Goal: Task Accomplishment & Management: Use online tool/utility

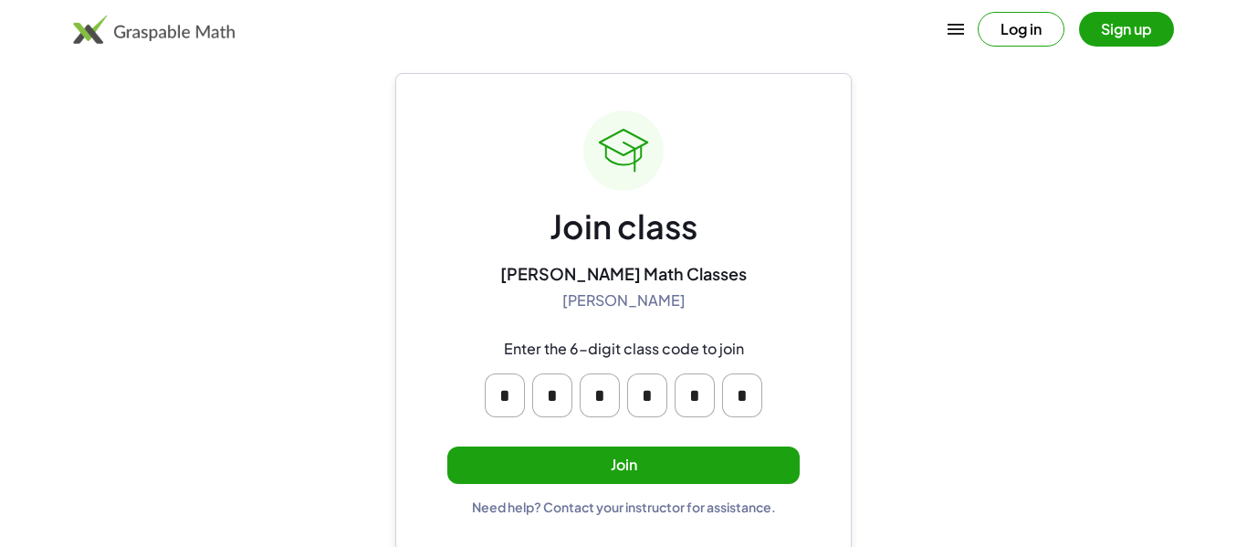
scroll to position [25, 0]
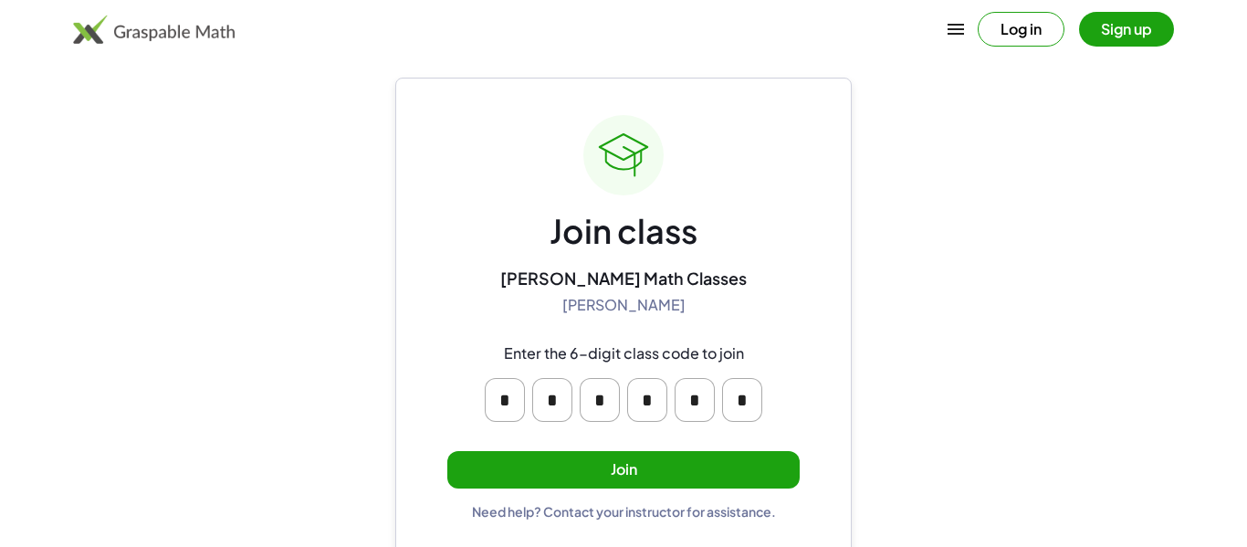
click at [491, 518] on div "Need help? Contact your instructor for assistance." at bounding box center [624, 511] width 304 height 16
click at [500, 471] on button "Join" at bounding box center [623, 469] width 352 height 37
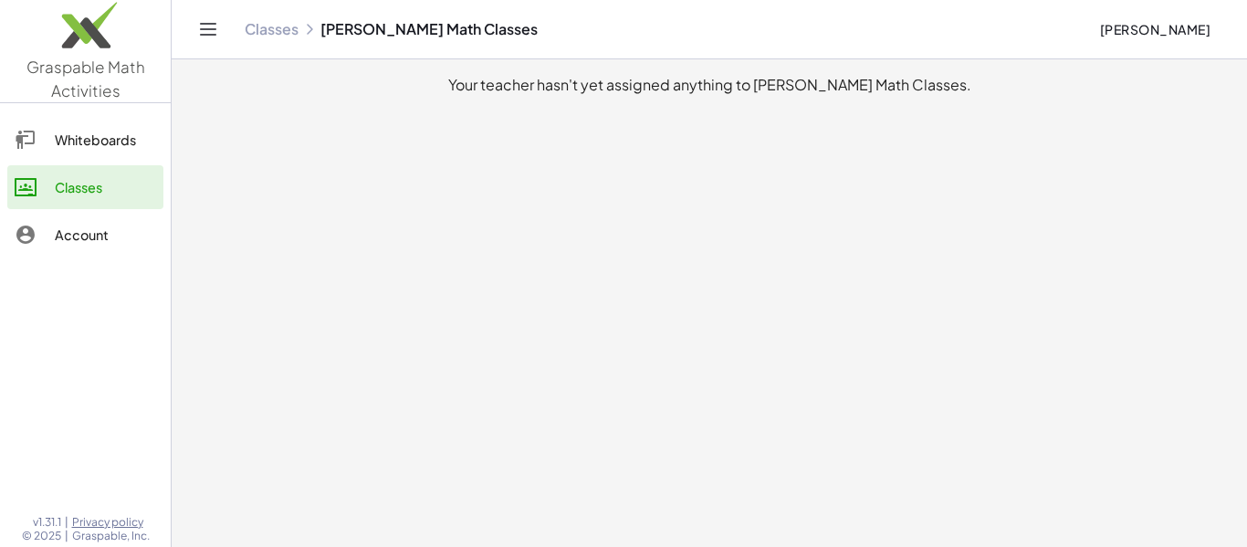
click at [112, 129] on div "Whiteboards" at bounding box center [105, 140] width 101 height 22
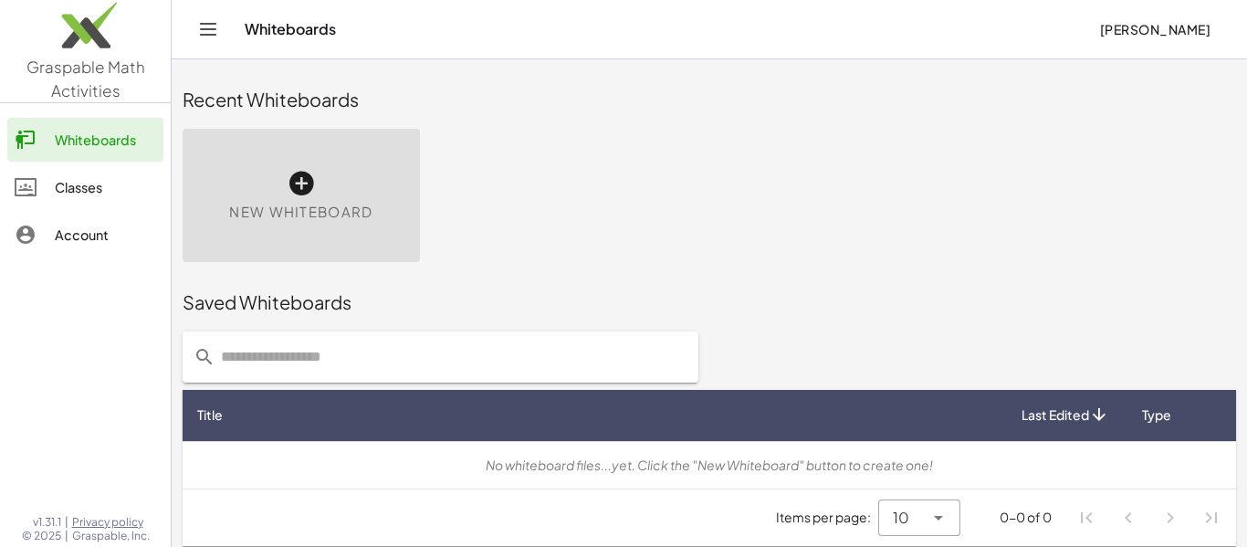
scroll to position [10, 0]
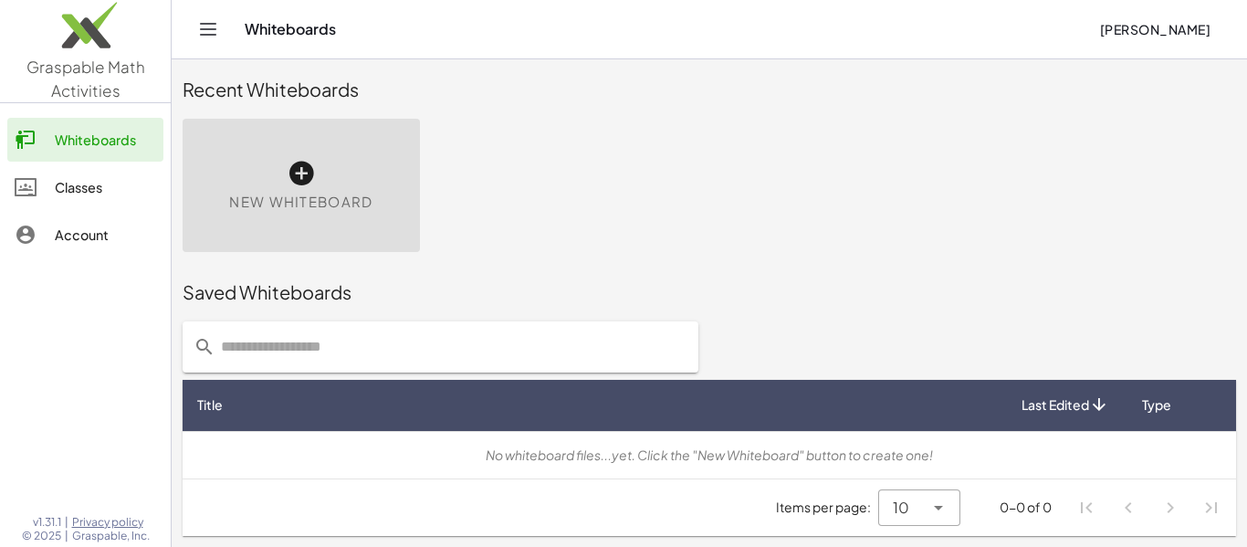
click at [368, 337] on input "text" at bounding box center [451, 346] width 472 height 51
click at [368, 337] on input "**********" at bounding box center [436, 346] width 443 height 51
click at [368, 337] on input "*" at bounding box center [436, 346] width 443 height 51
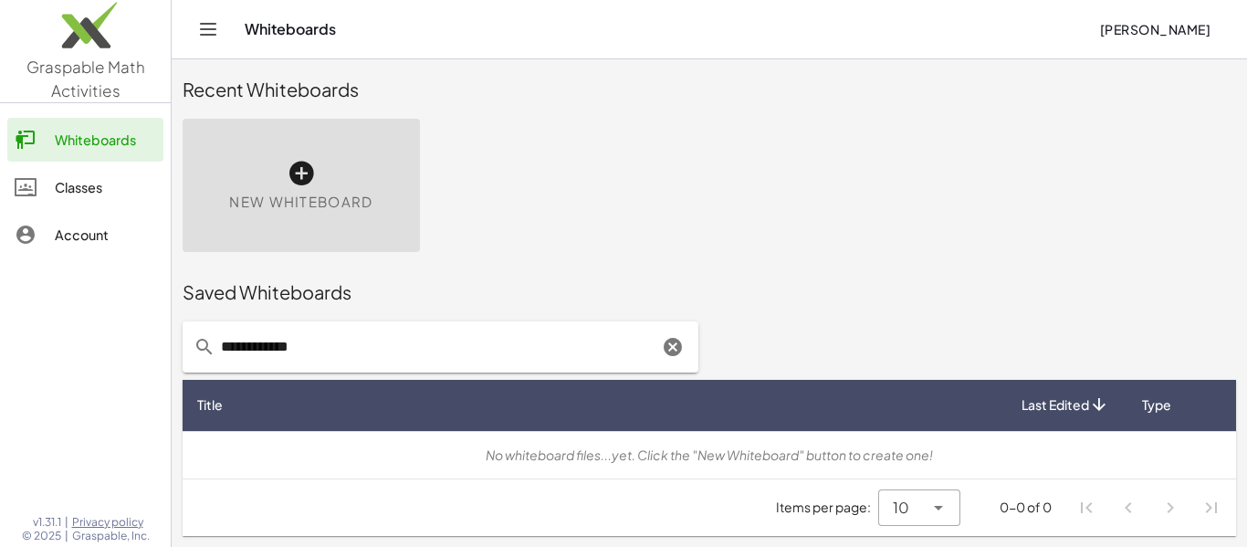
click at [368, 337] on input "**********" at bounding box center [436, 346] width 443 height 51
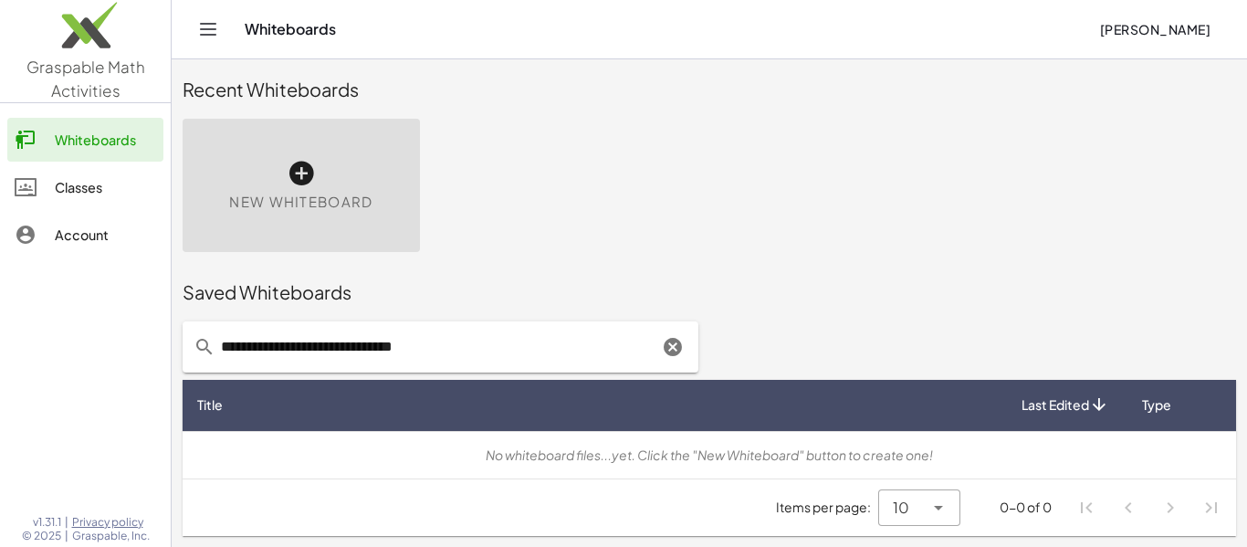
click at [368, 337] on input "**********" at bounding box center [436, 346] width 443 height 51
click at [363, 360] on input "**********" at bounding box center [436, 346] width 443 height 51
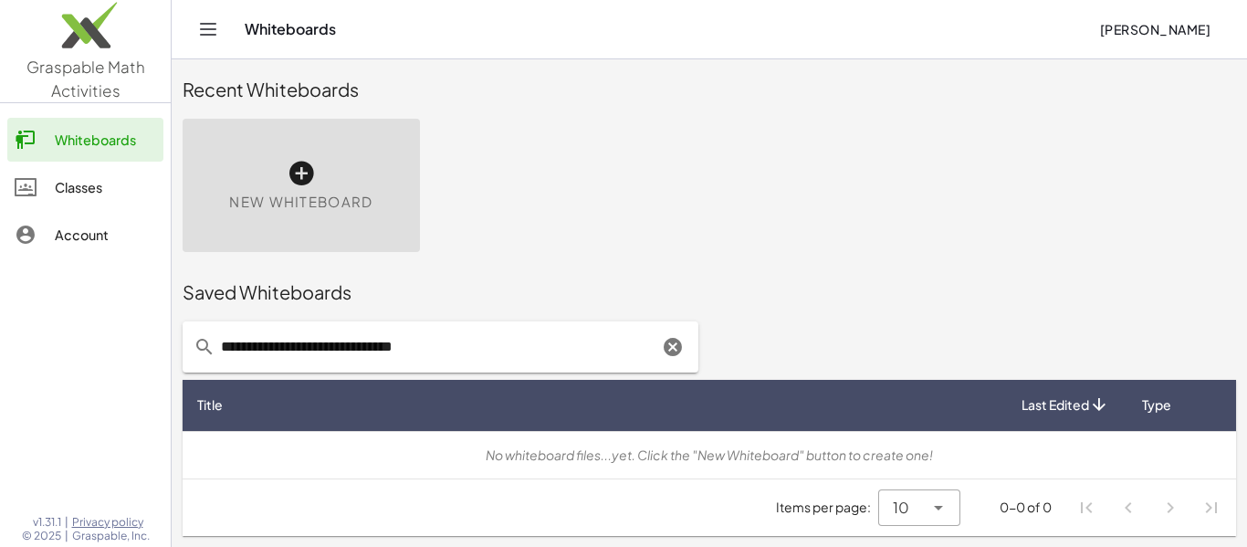
click at [363, 360] on input "**********" at bounding box center [436, 346] width 443 height 51
type input "**********"
click at [148, 190] on div "Classes" at bounding box center [105, 187] width 101 height 22
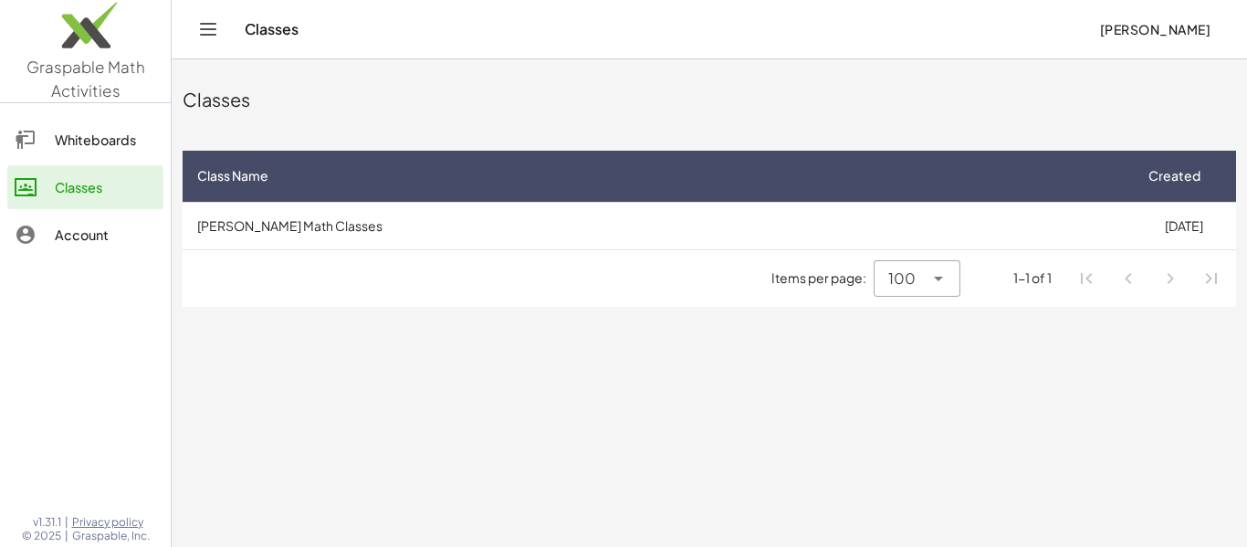
click at [60, 150] on div "Whiteboards" at bounding box center [105, 140] width 101 height 22
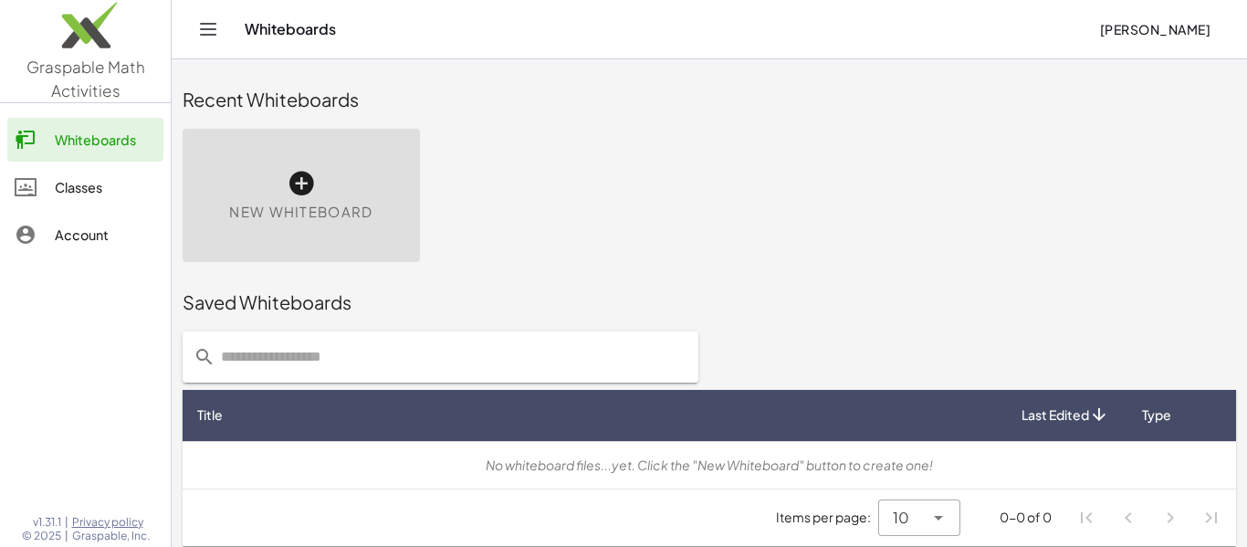
click at [355, 194] on div "New Whiteboard" at bounding box center [301, 195] width 237 height 133
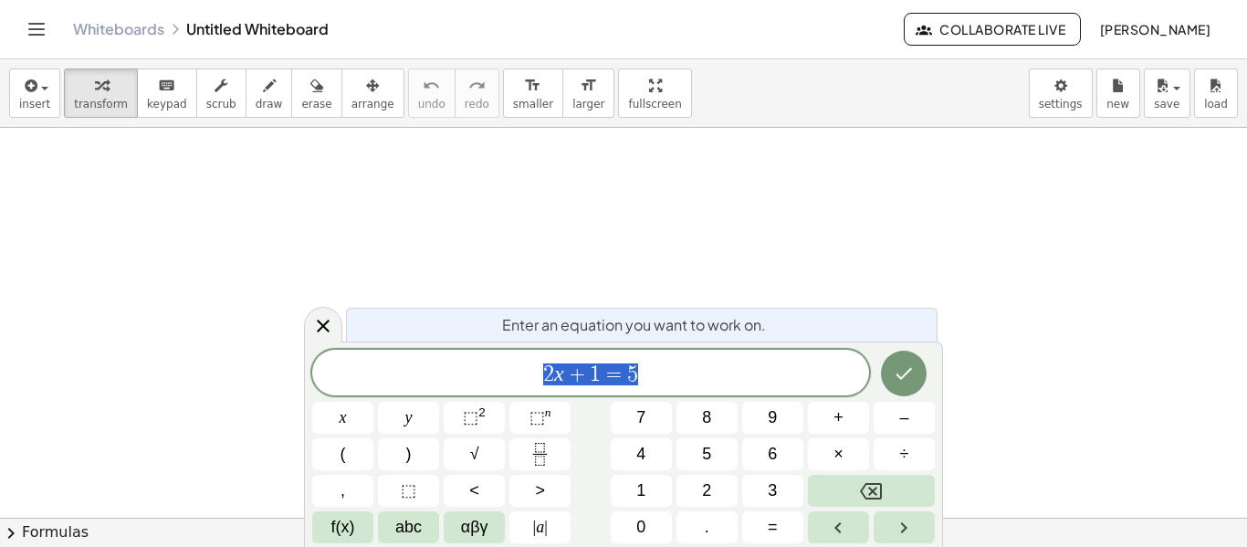
scroll to position [1, 0]
click at [336, 320] on div at bounding box center [323, 325] width 38 height 36
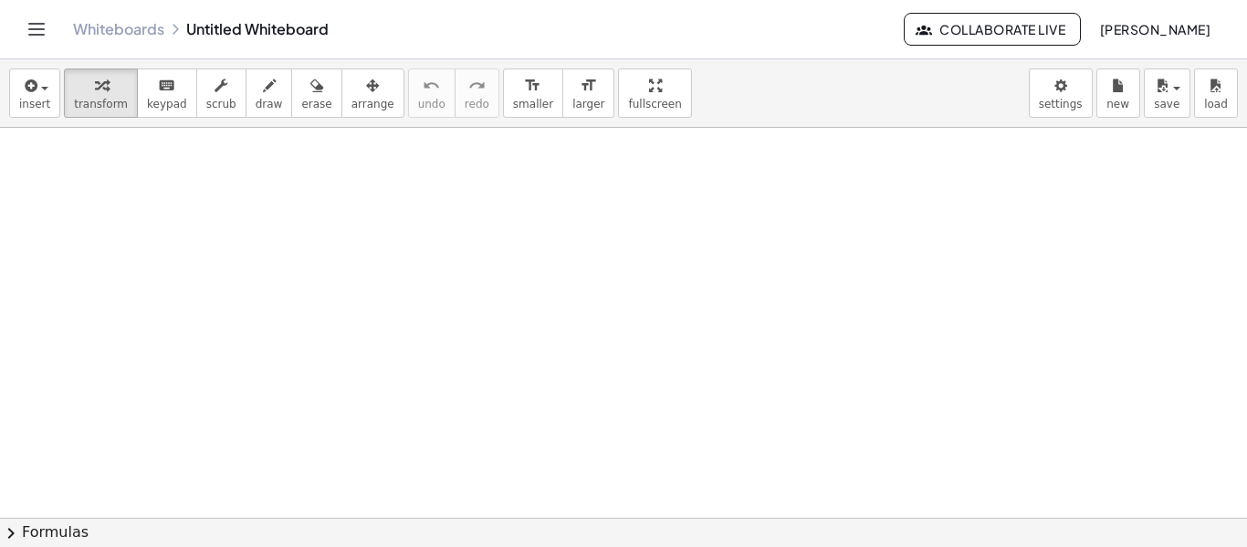
drag, startPoint x: 326, startPoint y: 268, endPoint x: 330, endPoint y: 285, distance: 17.1
click at [330, 285] on div at bounding box center [623, 518] width 1247 height 780
click at [246, 110] on button "draw" at bounding box center [269, 92] width 47 height 49
drag, startPoint x: 343, startPoint y: 235, endPoint x: 370, endPoint y: 314, distance: 83.7
click at [370, 314] on div at bounding box center [623, 518] width 1247 height 780
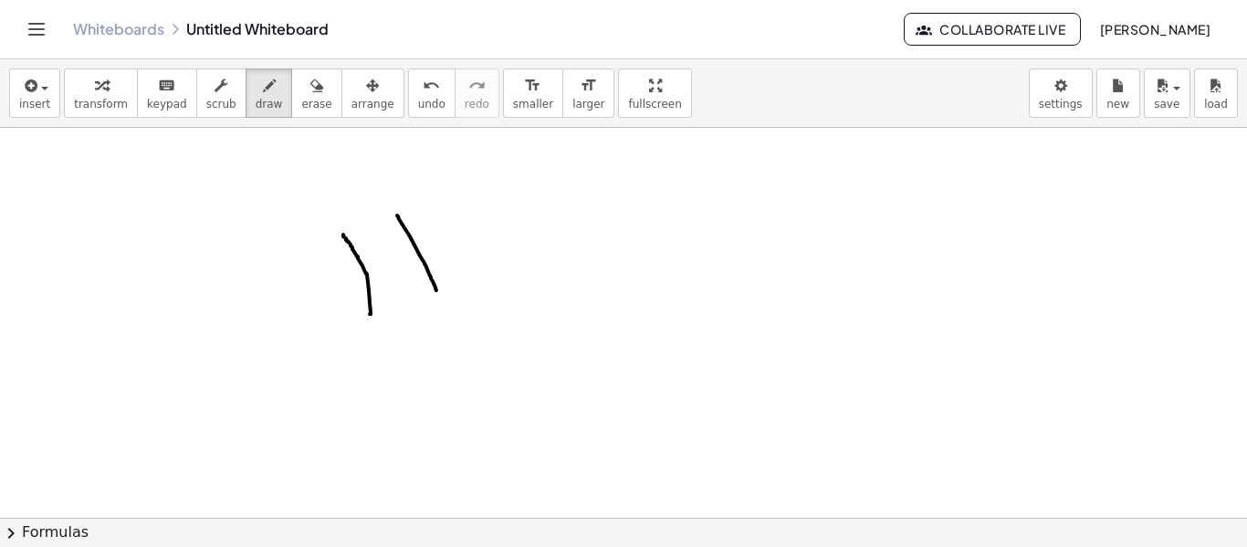
drag, startPoint x: 397, startPoint y: 215, endPoint x: 436, endPoint y: 289, distance: 83.7
click at [436, 289] on div at bounding box center [623, 518] width 1247 height 780
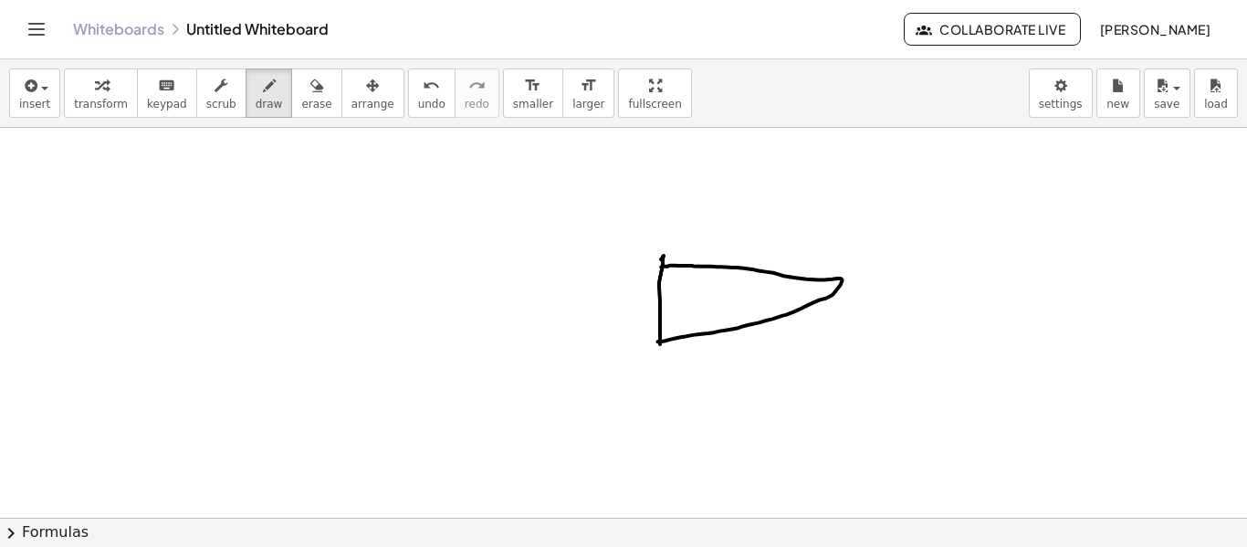
drag, startPoint x: 661, startPoint y: 259, endPoint x: 660, endPoint y: 344, distance: 84.9
click at [660, 344] on div at bounding box center [623, 518] width 1247 height 780
drag, startPoint x: 657, startPoint y: 252, endPoint x: 666, endPoint y: 334, distance: 82.7
click at [666, 334] on div at bounding box center [623, 518] width 1247 height 780
click at [671, 248] on div at bounding box center [623, 518] width 1247 height 780
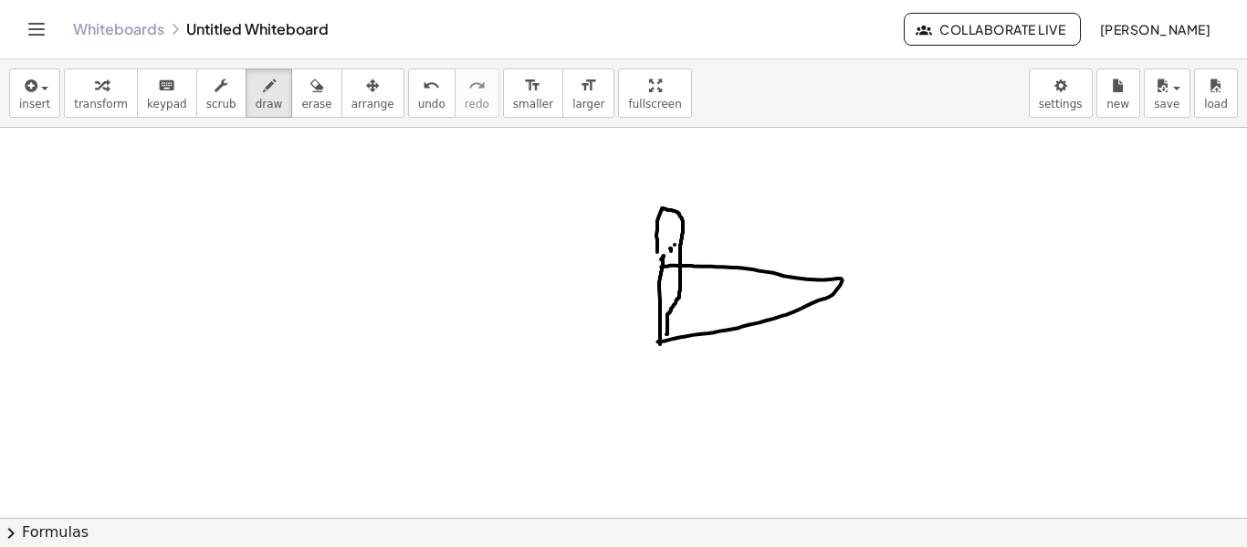
click at [675, 246] on div at bounding box center [623, 518] width 1247 height 780
drag, startPoint x: 666, startPoint y: 259, endPoint x: 675, endPoint y: 254, distance: 10.6
click at [675, 254] on div at bounding box center [623, 518] width 1247 height 780
click at [529, 277] on div at bounding box center [623, 518] width 1247 height 780
click at [539, 275] on div at bounding box center [623, 518] width 1247 height 780
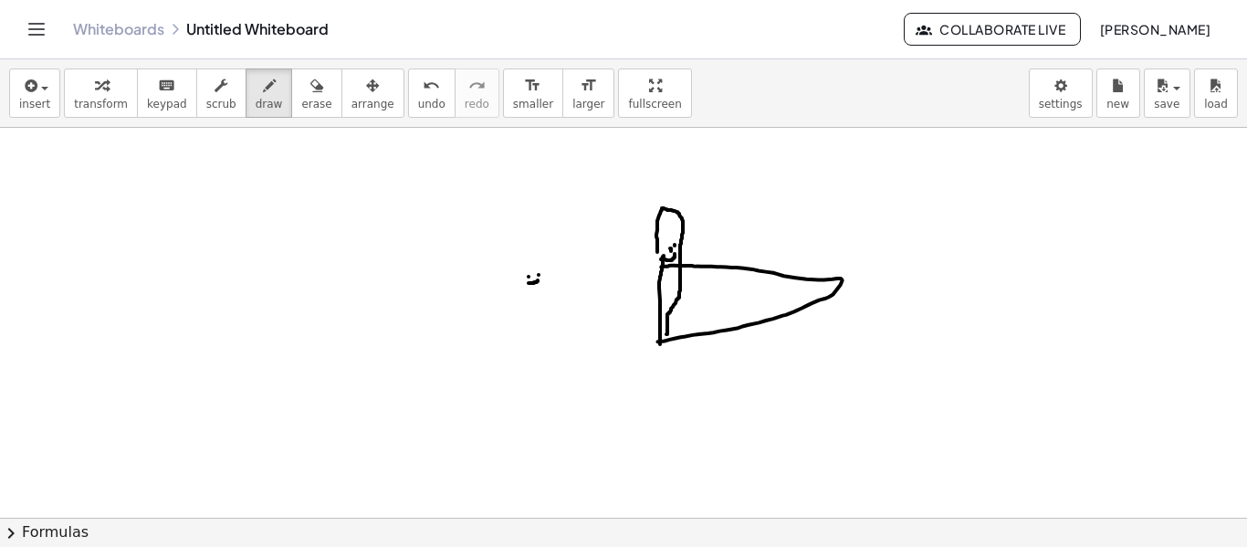
drag, startPoint x: 529, startPoint y: 283, endPoint x: 539, endPoint y: 278, distance: 11.4
click at [539, 278] on div at bounding box center [623, 518] width 1247 height 780
click at [537, 267] on div at bounding box center [623, 518] width 1247 height 780
drag, startPoint x: 539, startPoint y: 291, endPoint x: 541, endPoint y: 314, distance: 23.0
click at [541, 314] on div at bounding box center [623, 518] width 1247 height 780
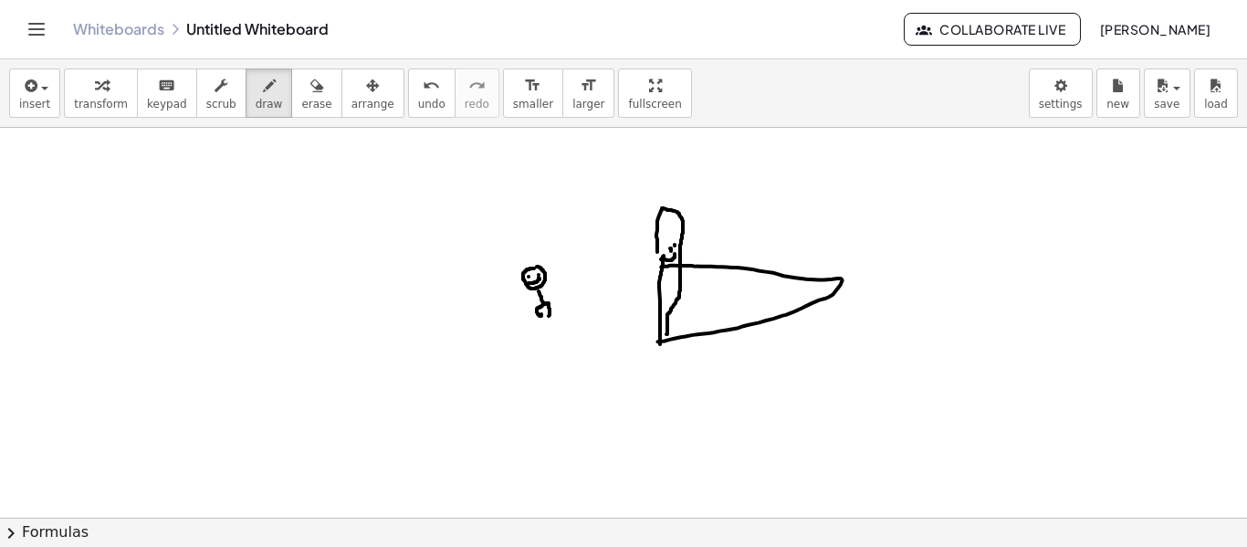
drag, startPoint x: 544, startPoint y: 304, endPoint x: 548, endPoint y: 316, distance: 12.4
click at [548, 316] on div at bounding box center [623, 518] width 1247 height 780
click at [310, 84] on icon "button" at bounding box center [316, 86] width 13 height 22
